Goal: Information Seeking & Learning: Learn about a topic

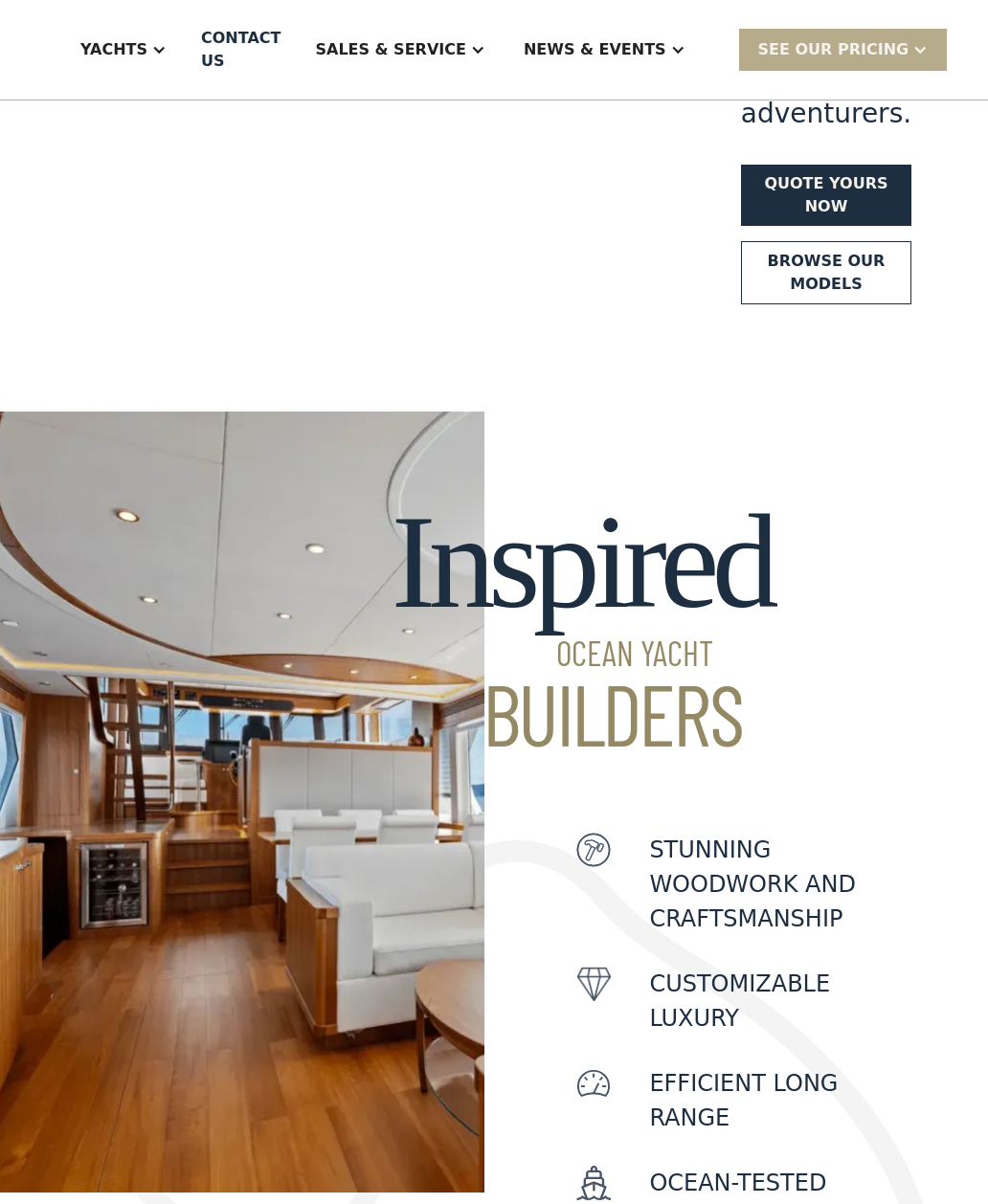
scroll to position [445, 0]
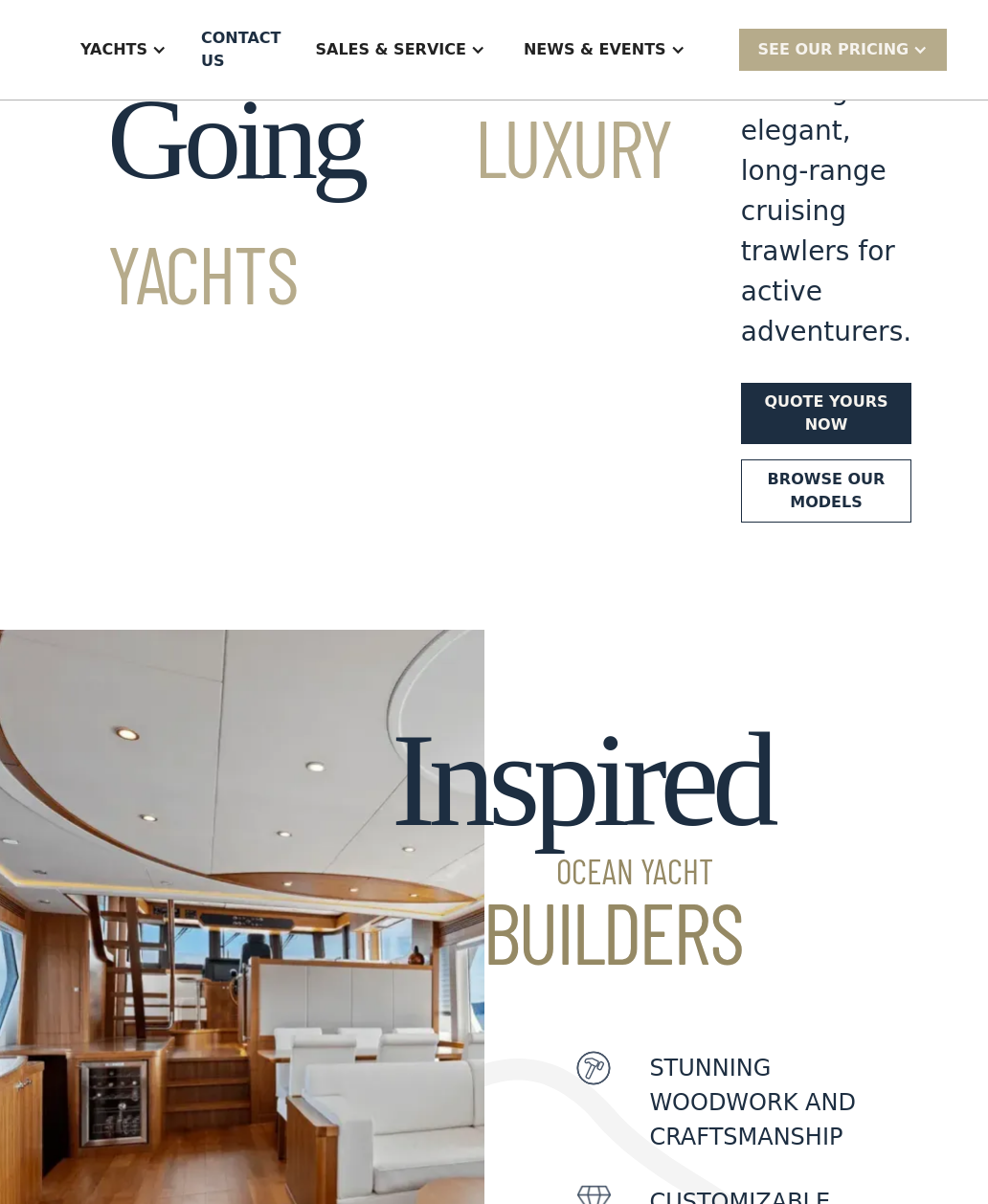
click at [741, 459] on link "Browse our models" at bounding box center [826, 491] width 170 height 63
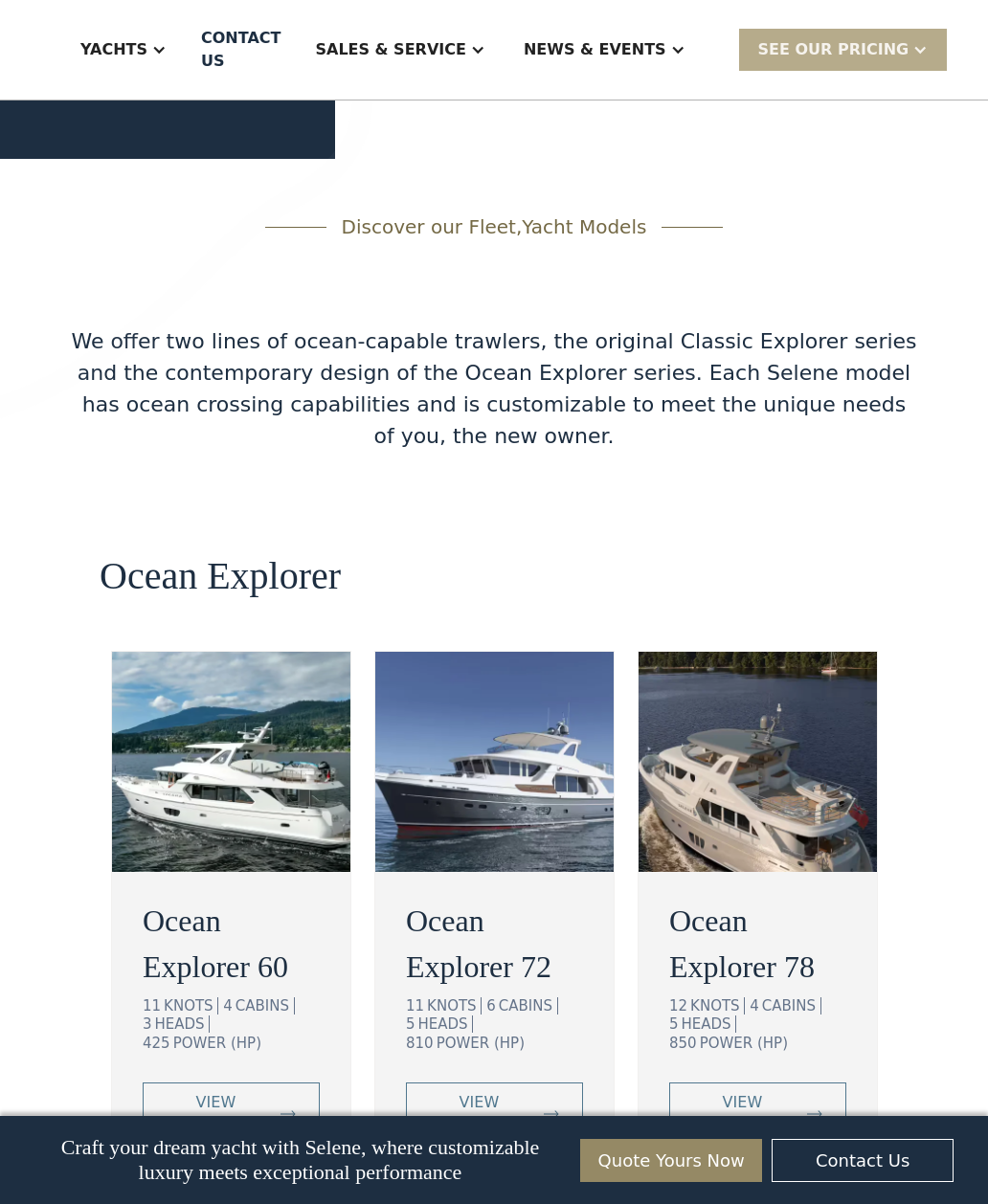
scroll to position [3309, 0]
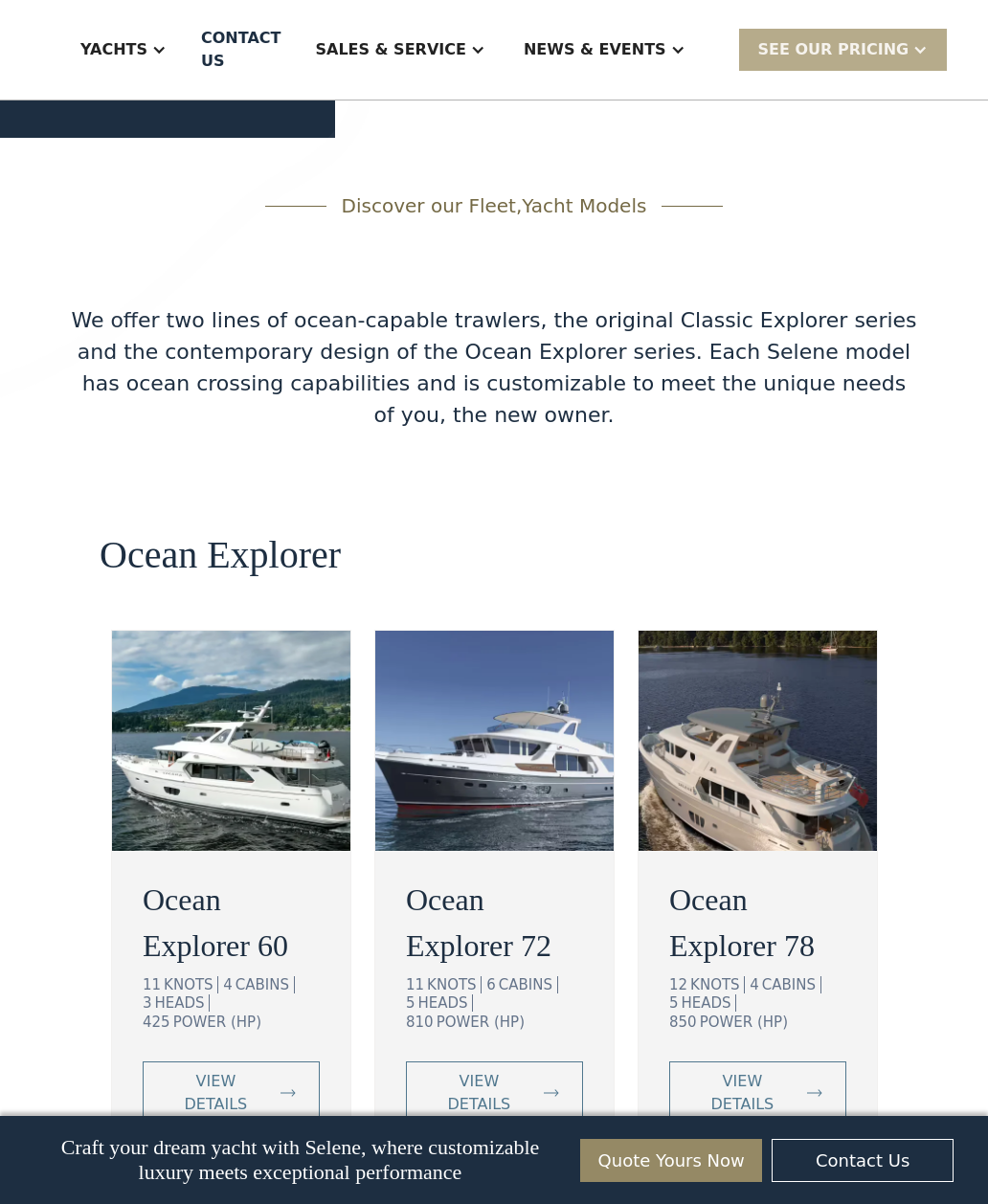
click at [235, 631] on img at bounding box center [232, 741] width 238 height 220
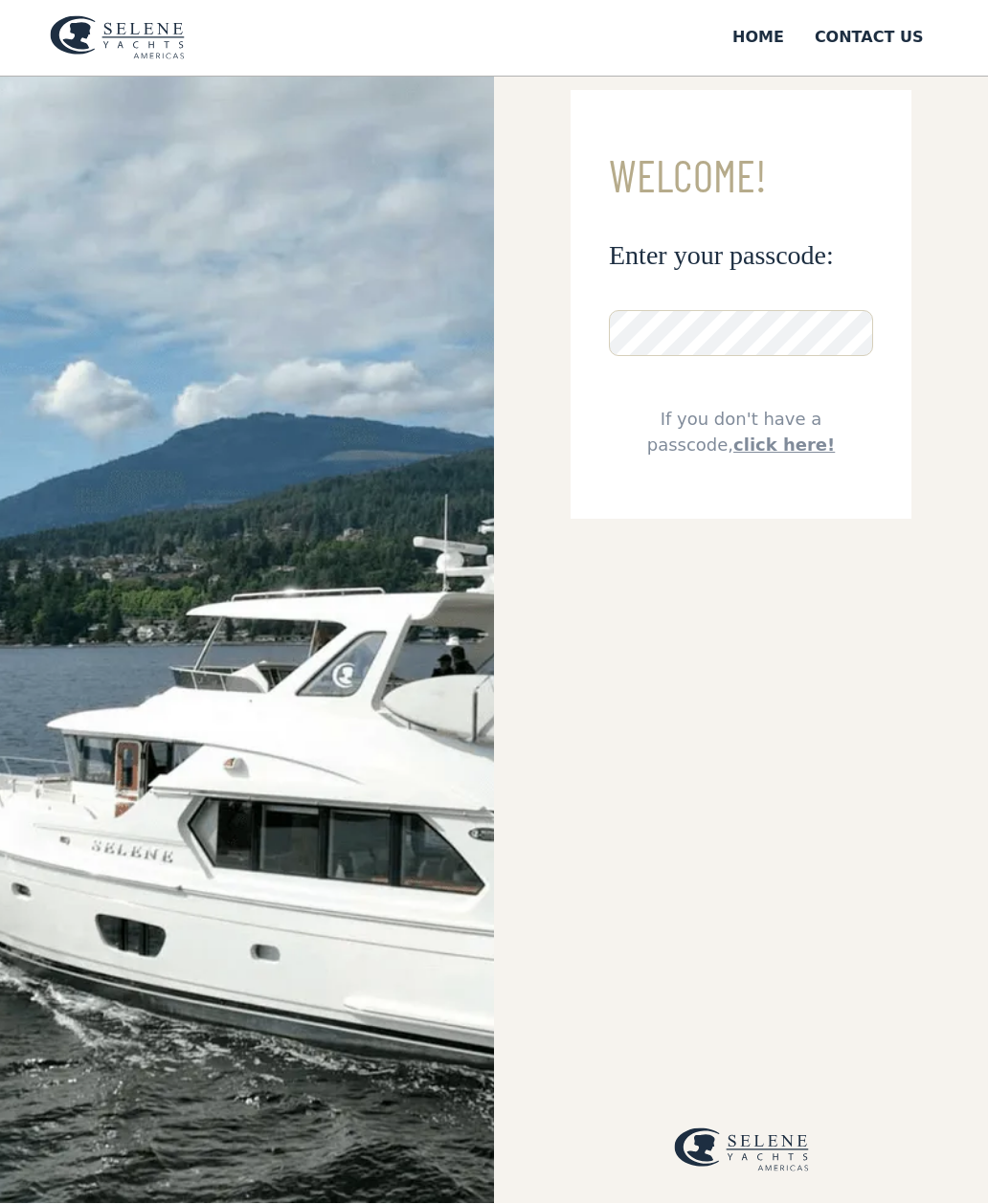
scroll to position [49, 0]
click at [741, 453] on link "click here!" at bounding box center [784, 444] width 102 height 20
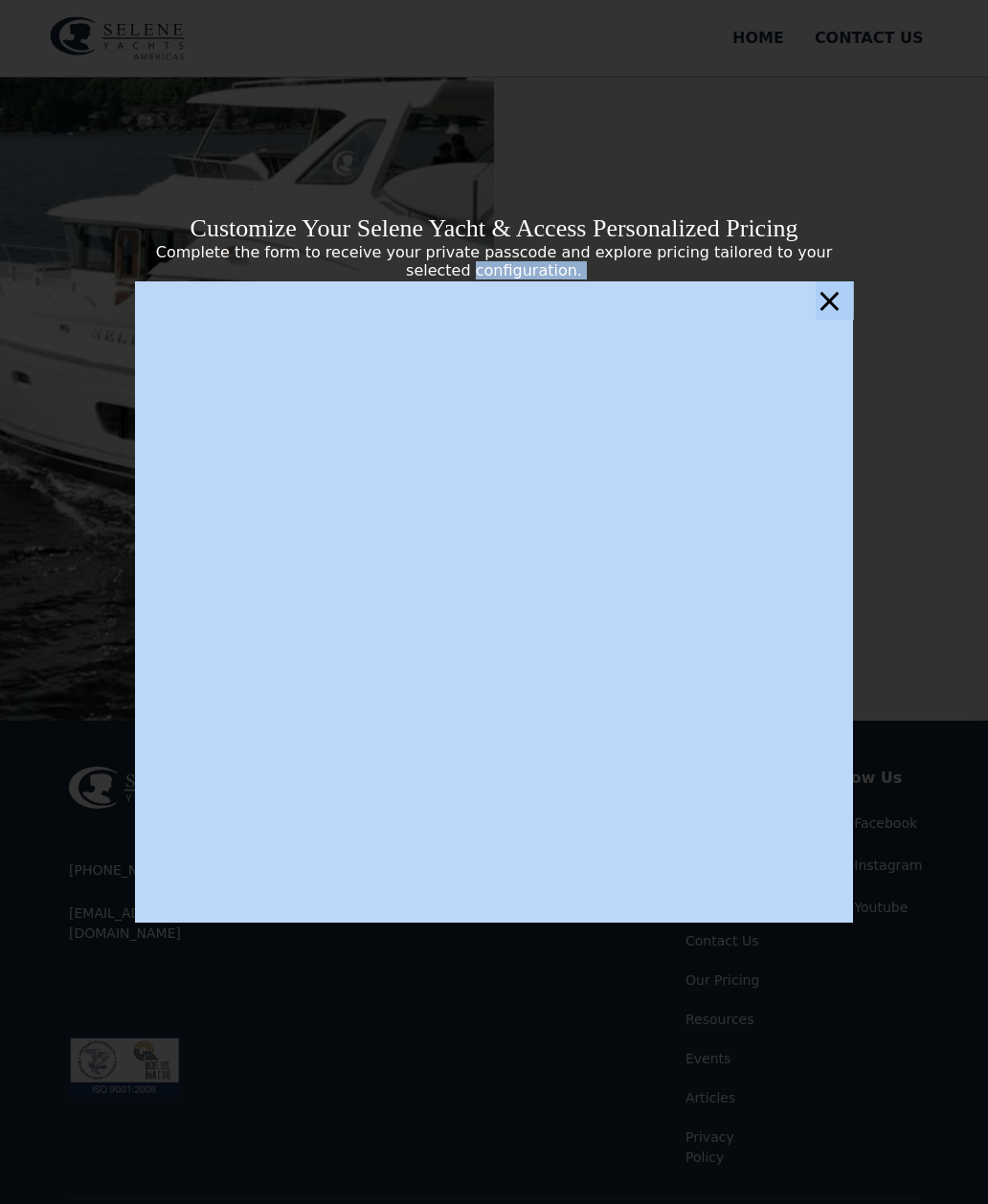
scroll to position [649, 0]
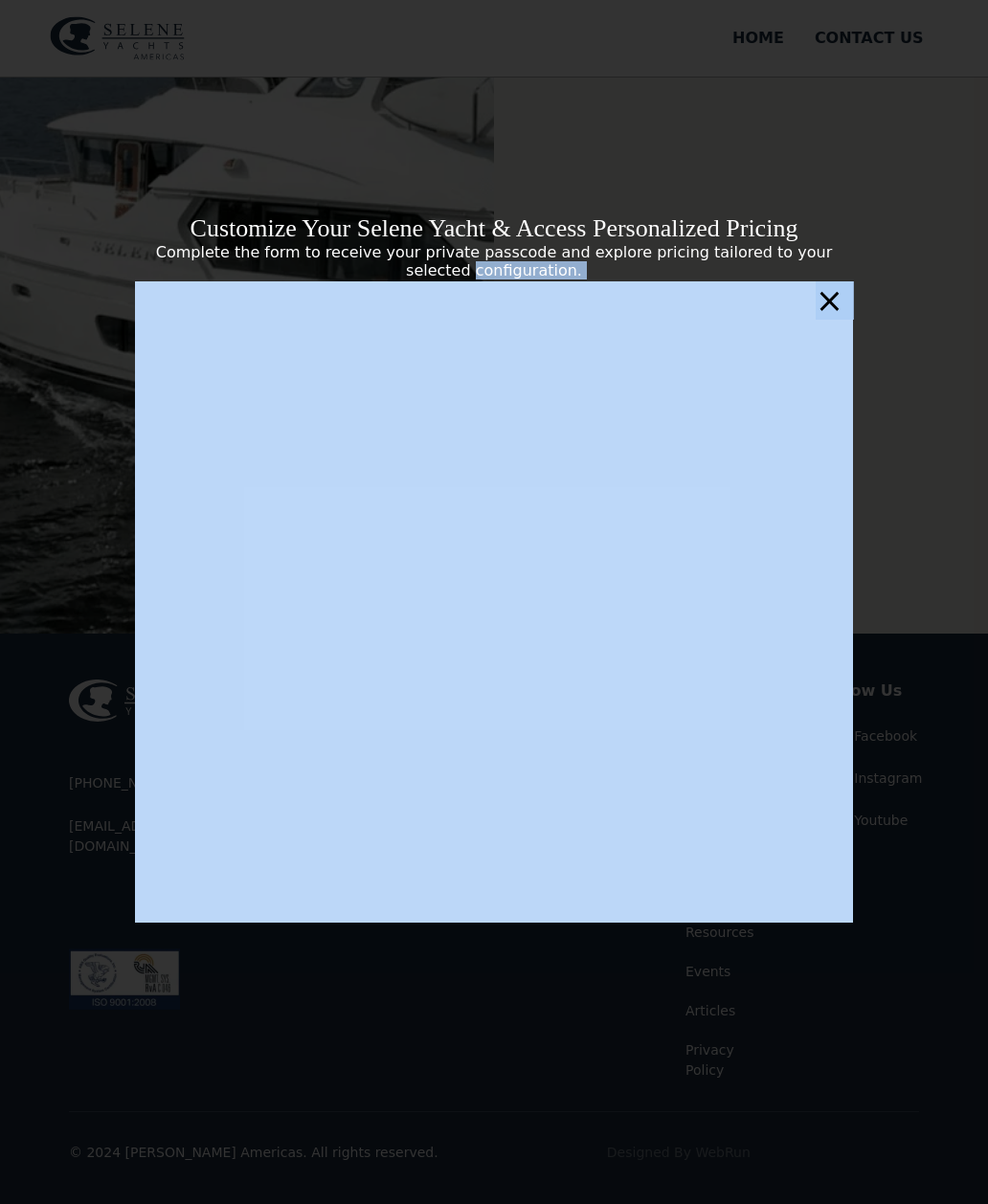
click at [38, 1203] on div "Customize Your Selene Yacht & Access Personalized Pricing Complete the form to …" at bounding box center [494, 602] width 988 height 1204
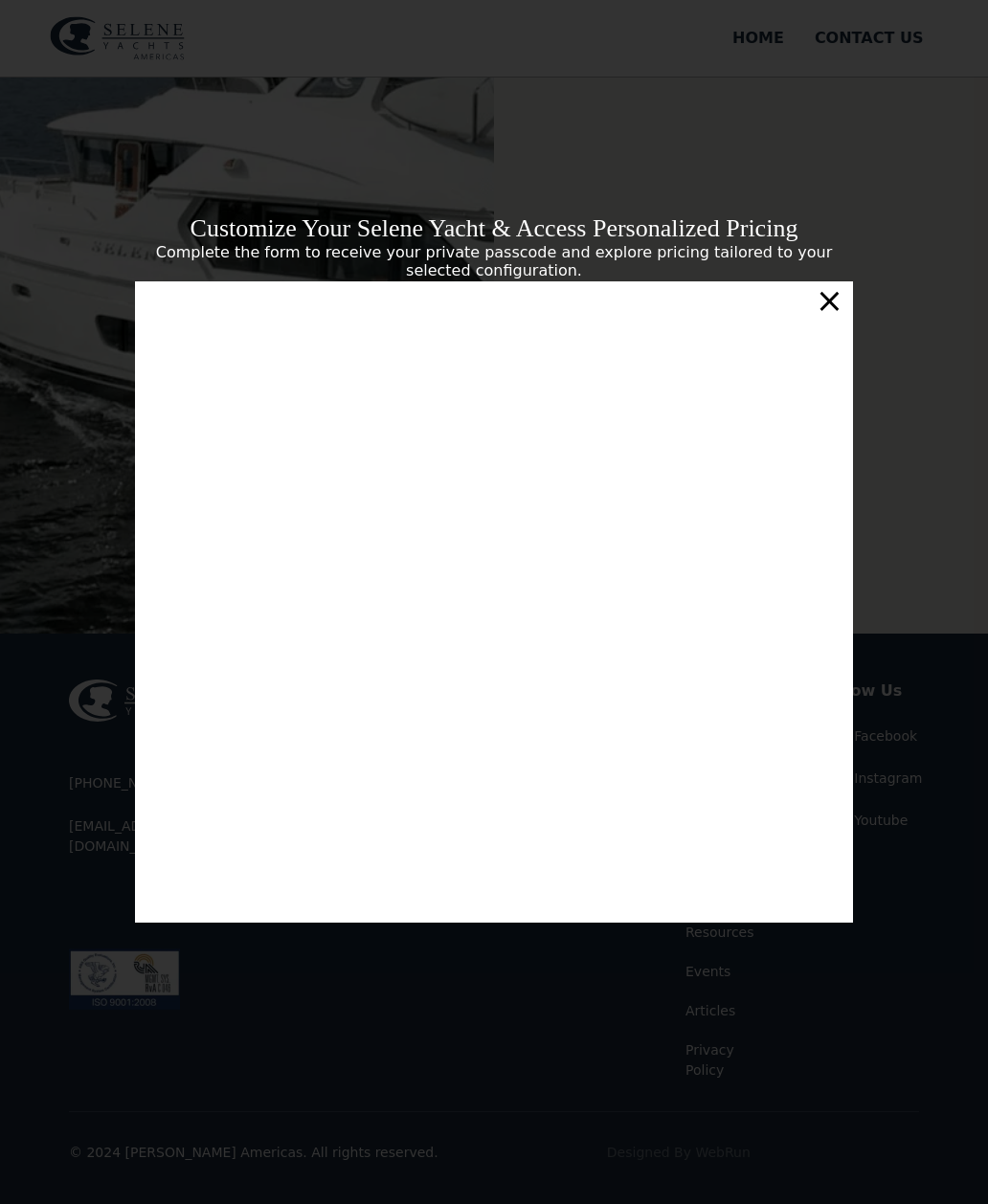
scroll to position [397, 0]
click at [15, 1203] on div "Customize Your Selene Yacht & Access Personalized Pricing Complete the form to …" at bounding box center [494, 602] width 988 height 1204
click at [859, 329] on div "Customize Your Selene Yacht & Access Personalized Pricing Complete the form to …" at bounding box center [494, 602] width 988 height 1204
click at [832, 320] on div "×" at bounding box center [829, 301] width 28 height 38
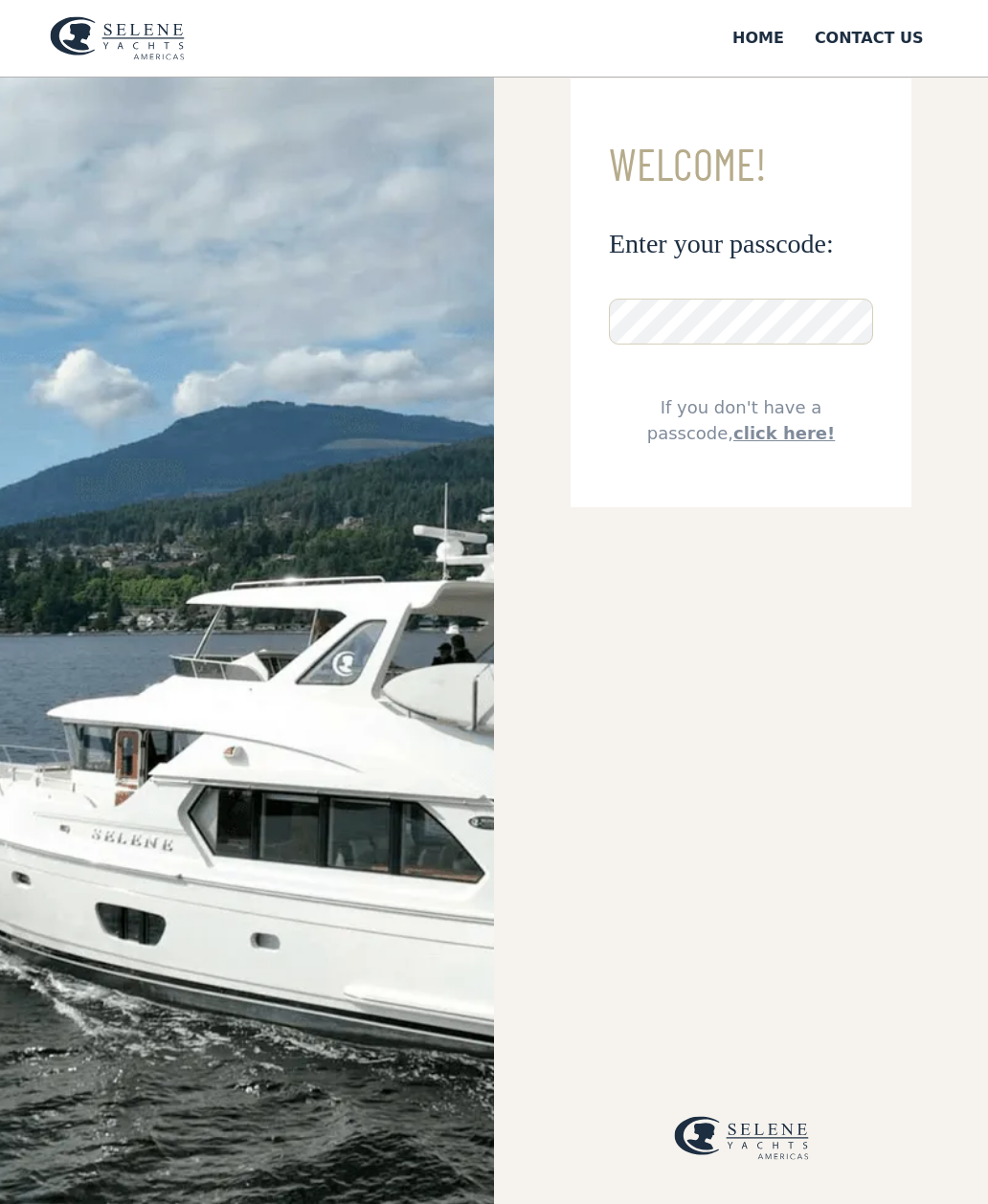
scroll to position [0, 0]
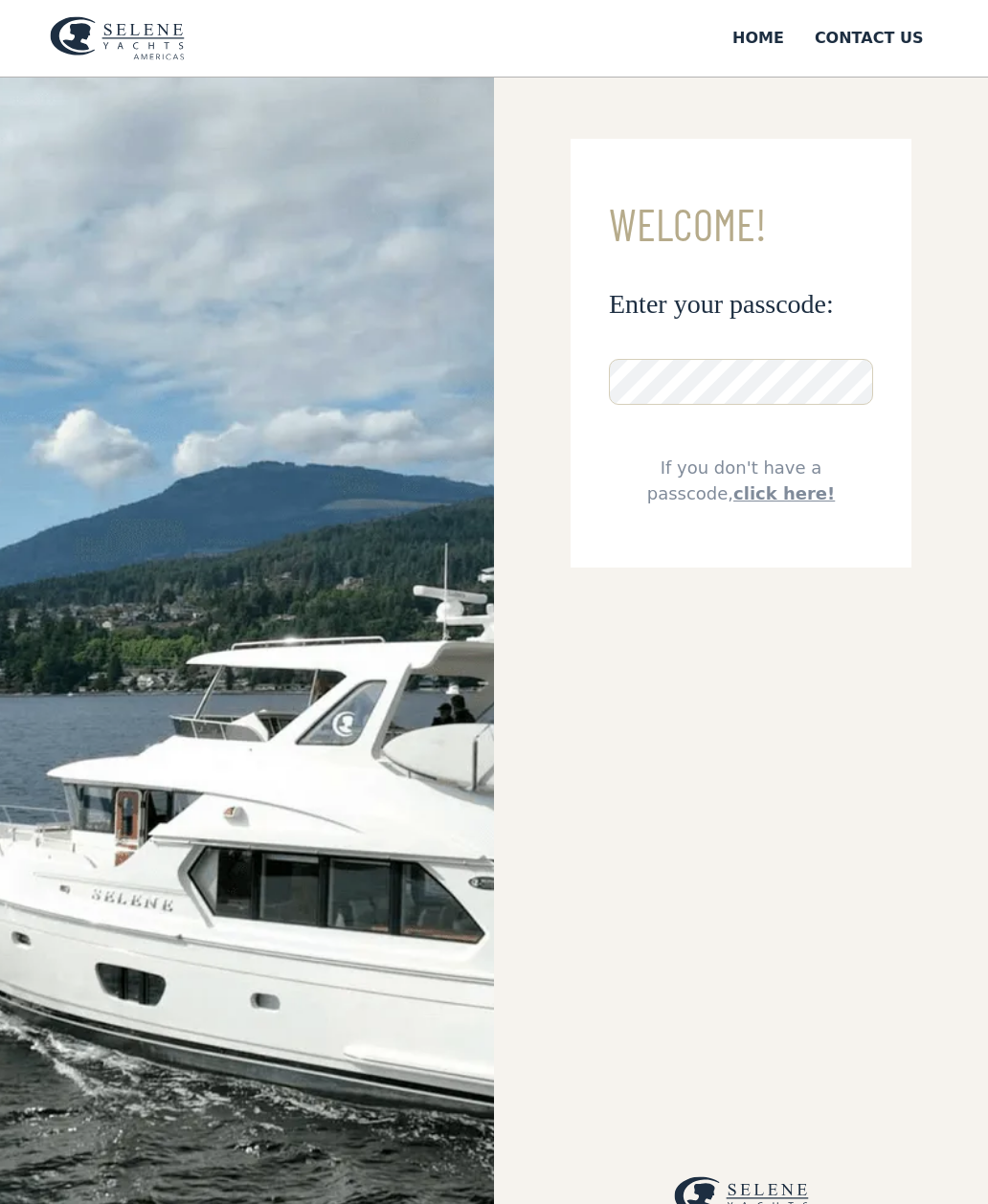
click at [753, 495] on link "click here!" at bounding box center [784, 493] width 102 height 20
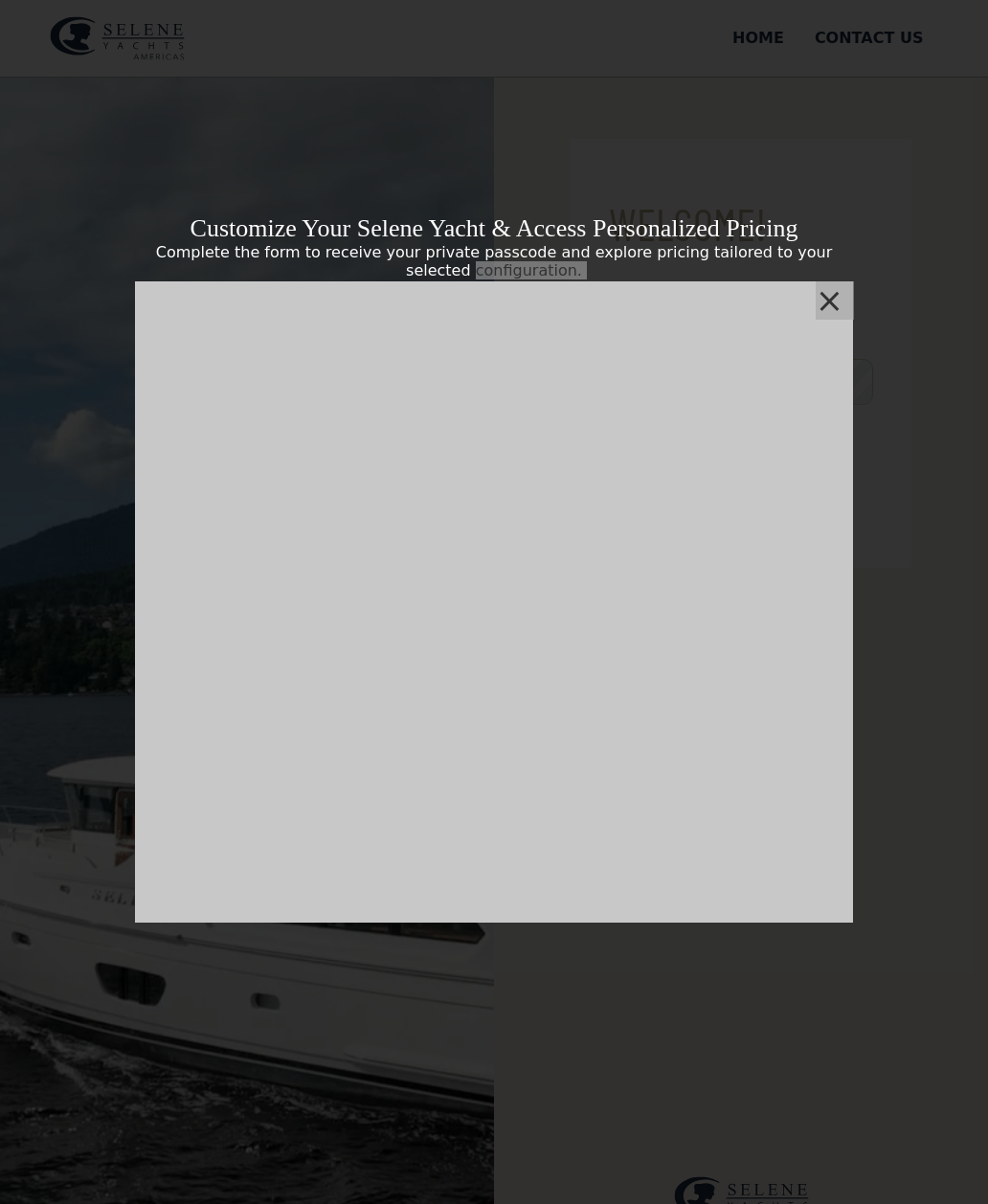
scroll to position [397, 0]
click at [866, 279] on div "Customize Your Selene Yacht & Access Personalized Pricing Complete the form to …" at bounding box center [494, 602] width 988 height 1204
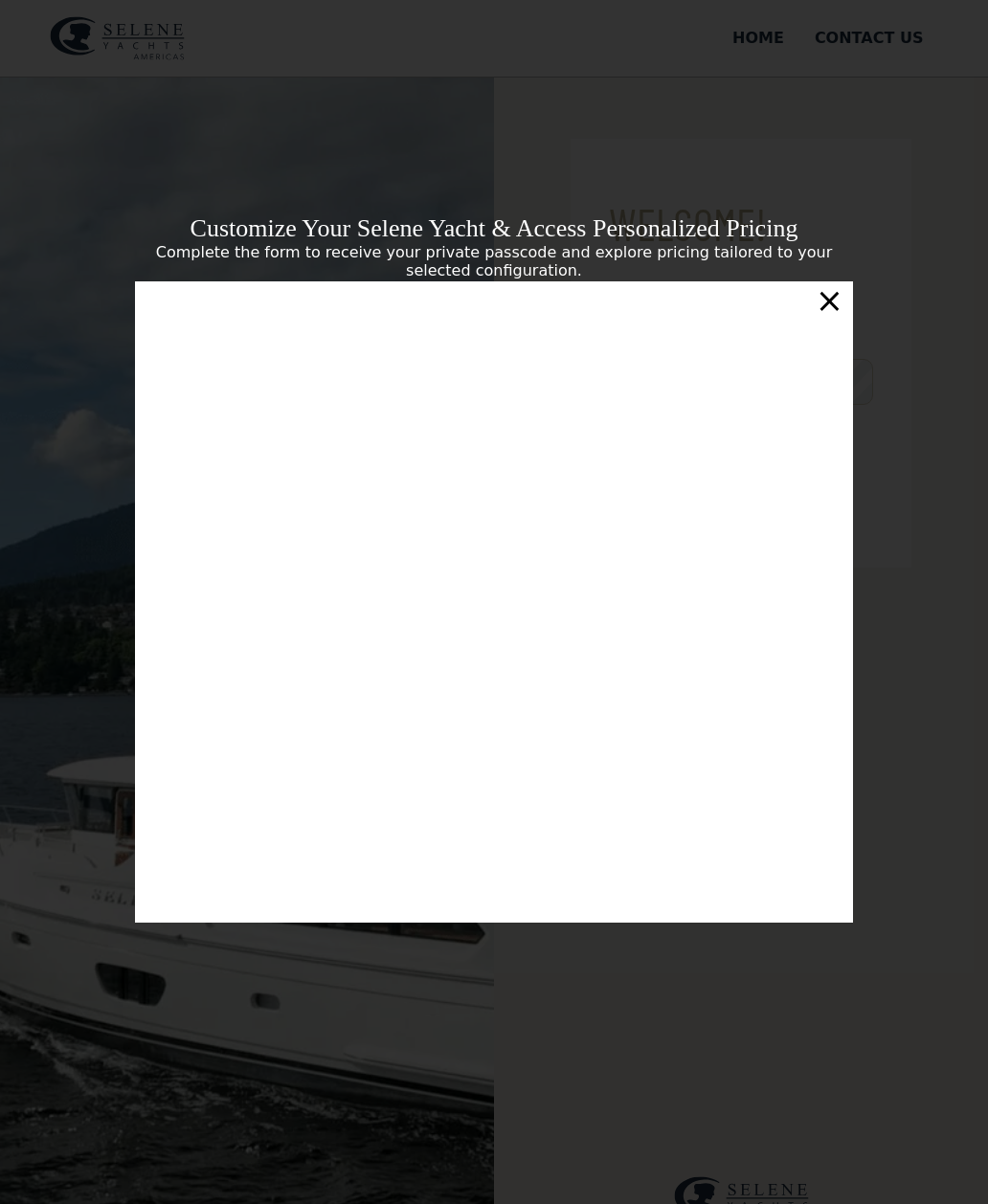
click at [827, 302] on div "×" at bounding box center [829, 301] width 28 height 38
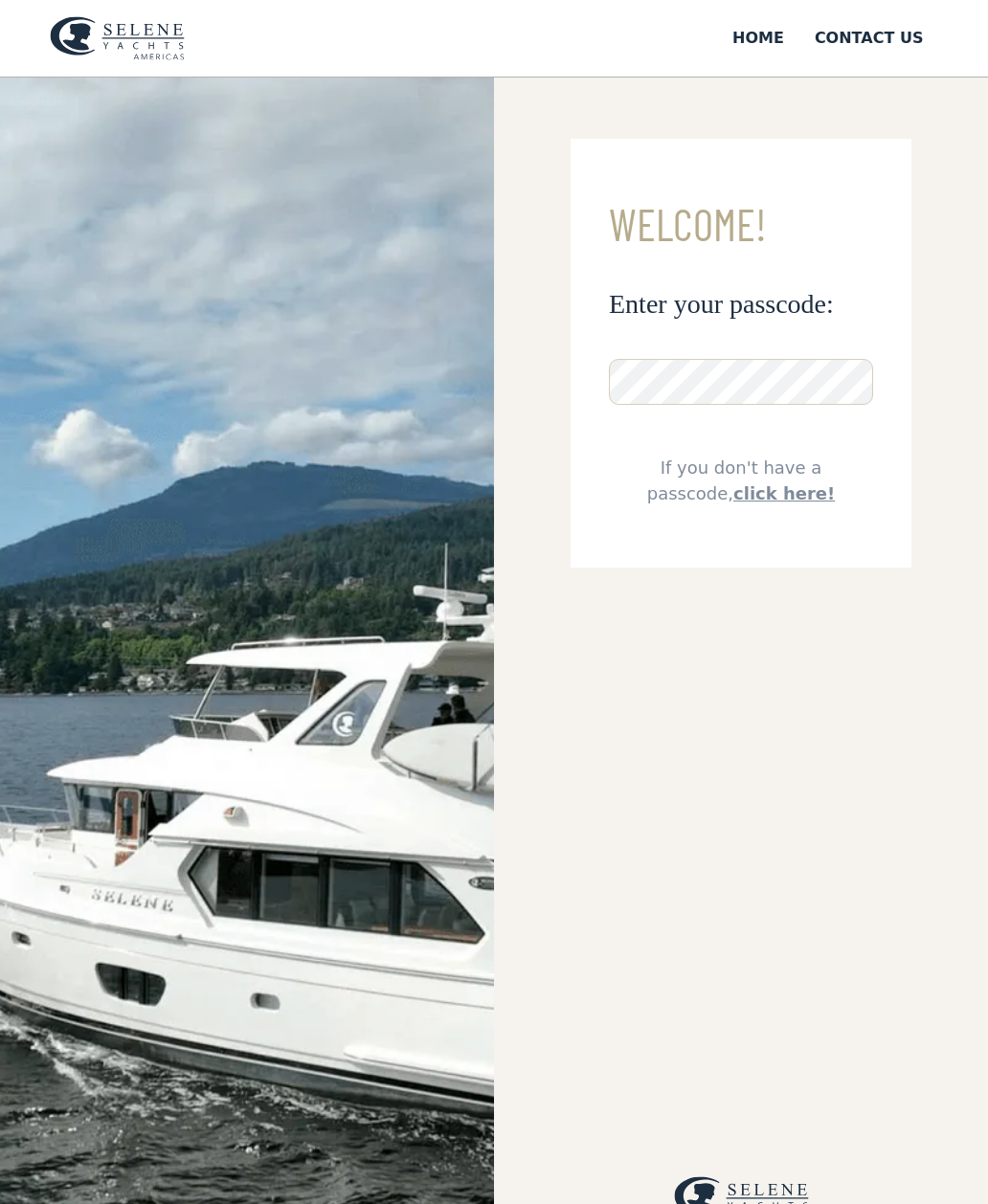
click at [818, 946] on div "**********" at bounding box center [741, 679] width 494 height 1204
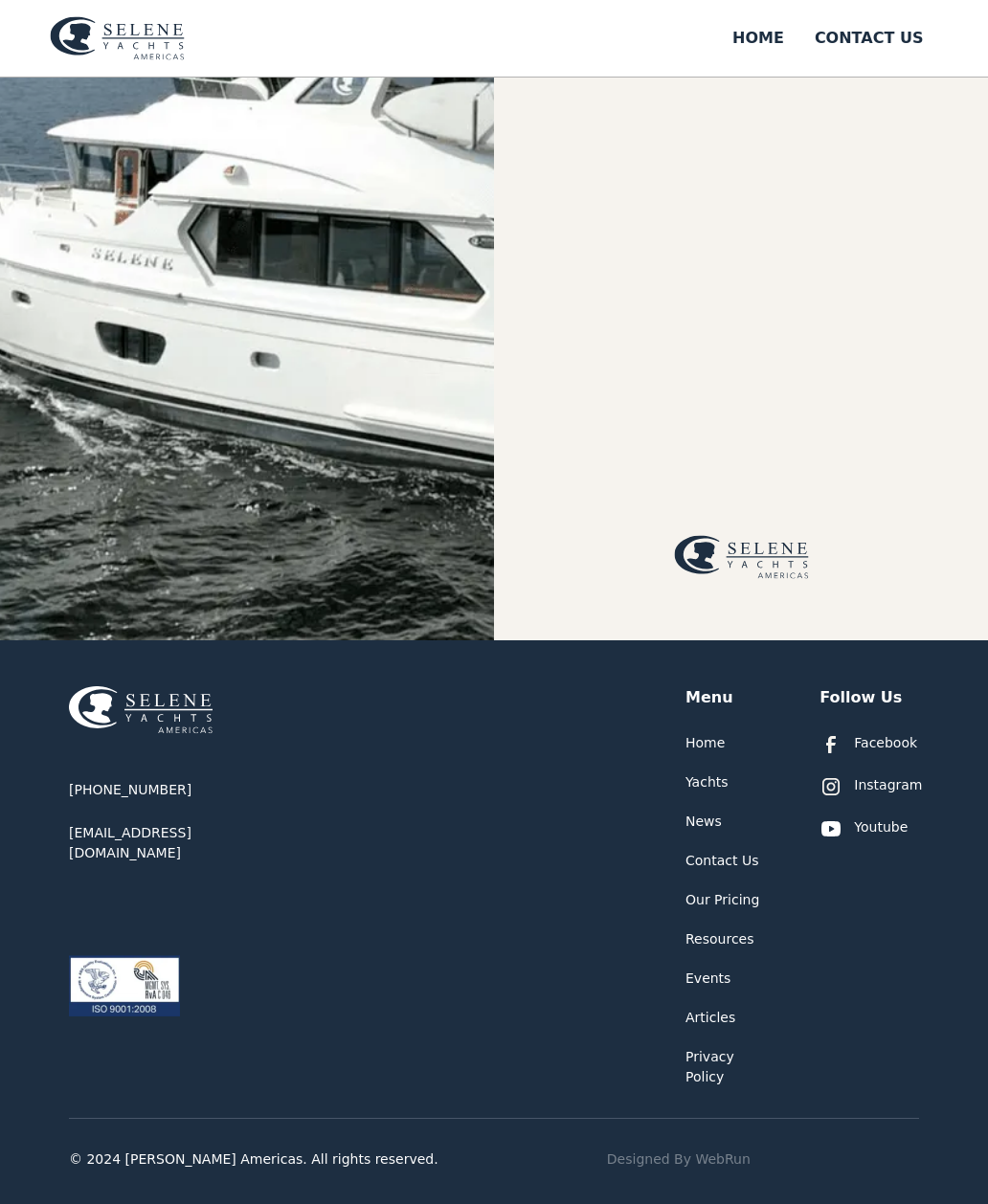
scroll to position [649, 0]
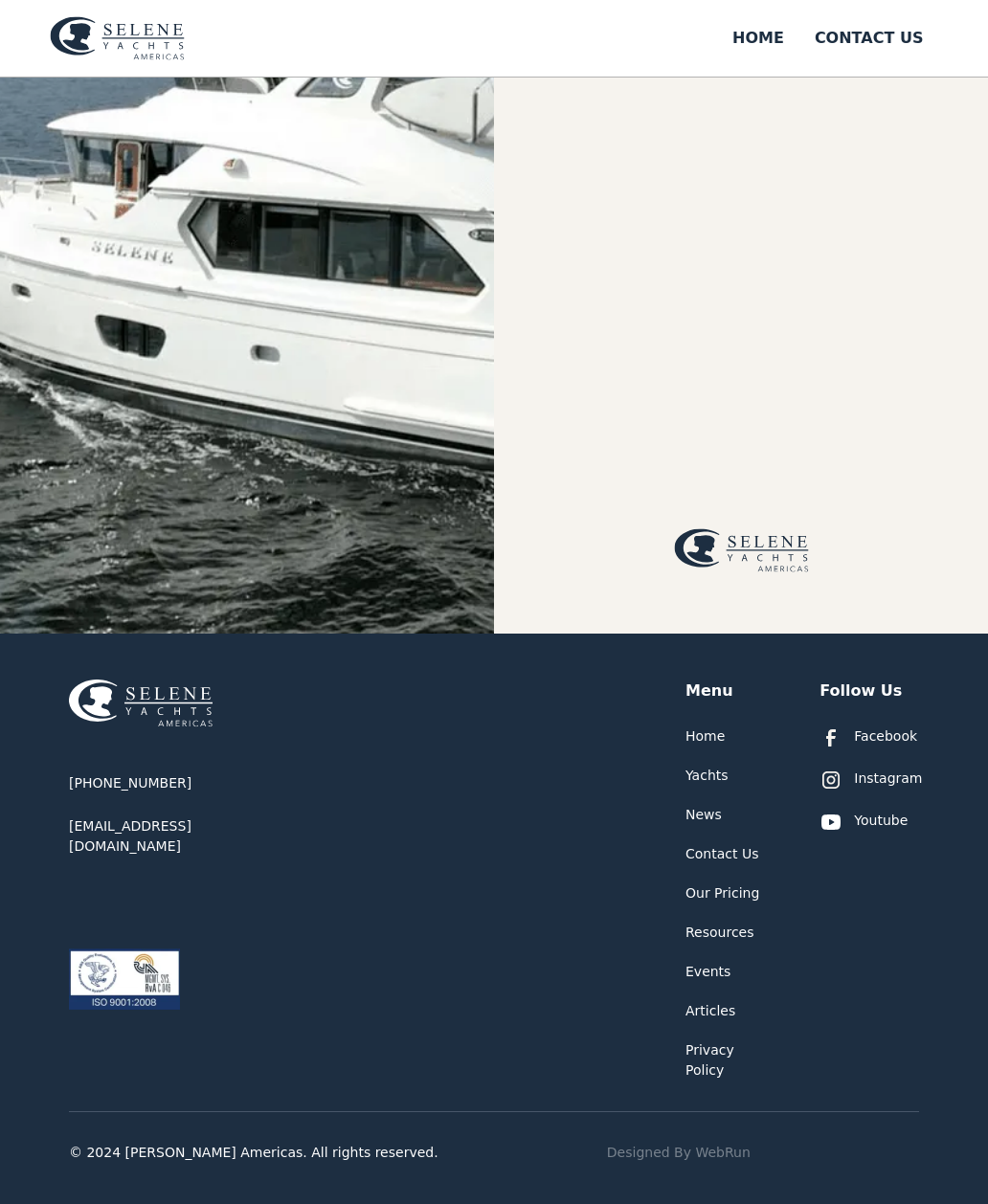
click at [712, 864] on div "Home Yachts News Contact Us Our Pricing Resources Events Articles Privacy Policy" at bounding box center [729, 903] width 88 height 355
click at [707, 786] on div "Yachts" at bounding box center [706, 775] width 43 height 20
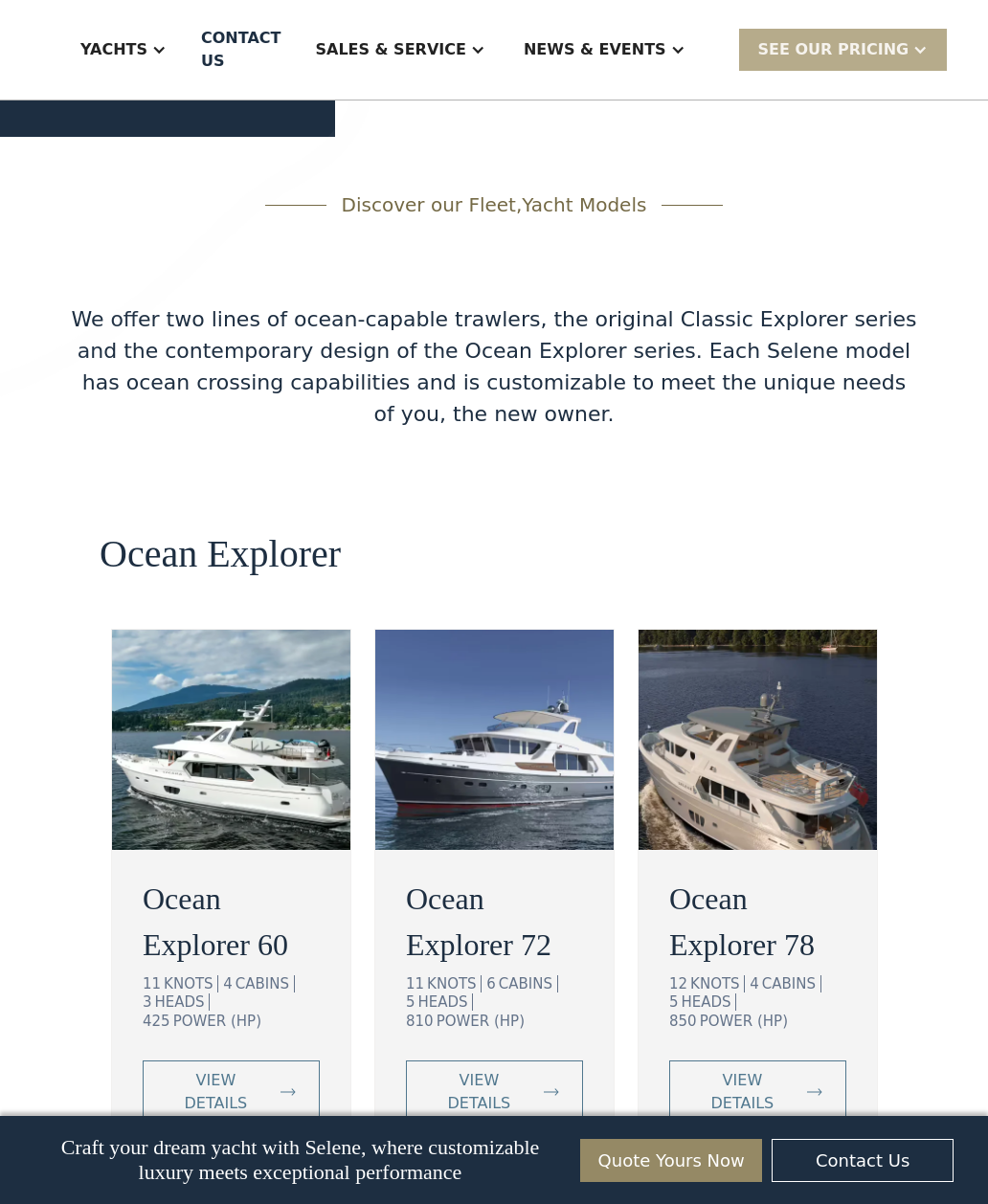
click at [220, 643] on img at bounding box center [232, 740] width 238 height 220
click at [205, 630] on img at bounding box center [232, 740] width 238 height 220
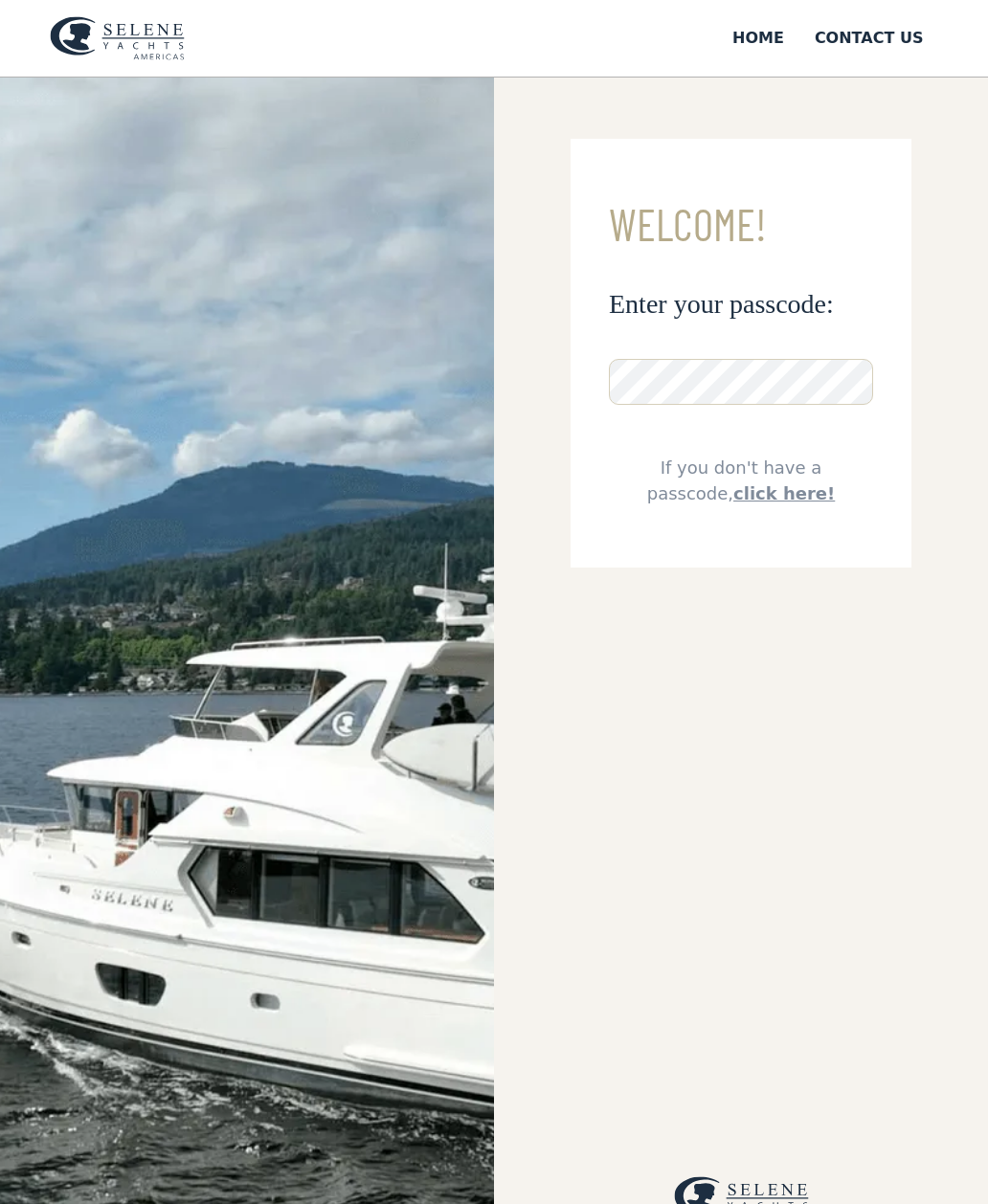
click at [212, 998] on img at bounding box center [247, 679] width 494 height 1204
